Goal: Transaction & Acquisition: Subscribe to service/newsletter

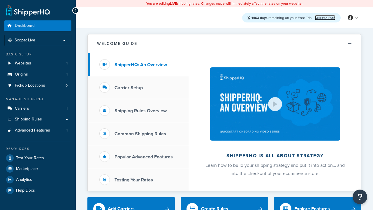
click at [325, 18] on link "Select a Plan" at bounding box center [325, 17] width 21 height 5
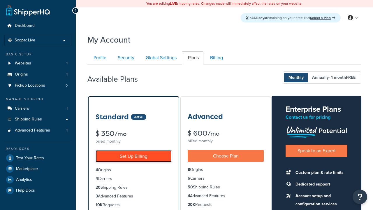
click at [134, 156] on link "Set Up Billing" at bounding box center [134, 156] width 76 height 12
